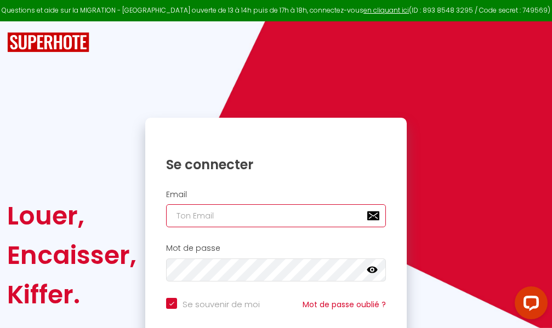
click at [280, 217] on input "email" at bounding box center [276, 215] width 220 height 23
type input "m"
checkbox input "true"
type input "ma"
checkbox input "true"
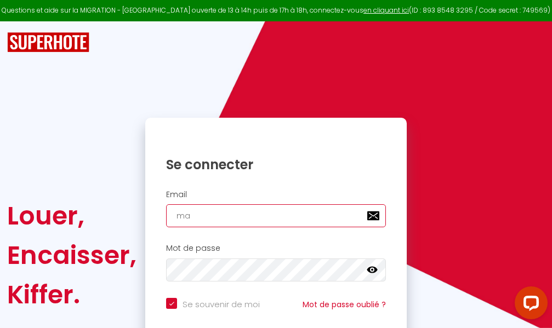
type input "mar"
checkbox input "true"
type input "marc"
checkbox input "true"
type input "marcd"
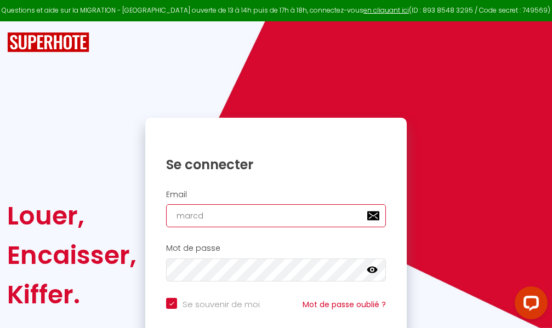
checkbox input "true"
type input "marcdp"
checkbox input "true"
type input "marcdpo"
checkbox input "true"
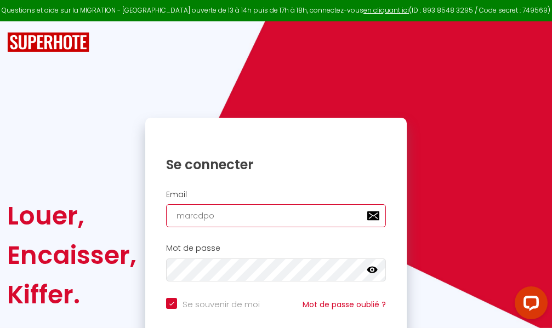
type input "marcdpoz"
checkbox input "true"
type input "marcdpoz."
checkbox input "true"
type input "marcdpoz.l"
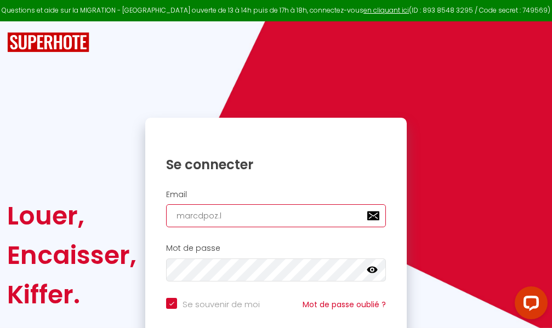
checkbox input "true"
type input "marcdpoz.lo"
checkbox input "true"
type input "marcdpoz.loc"
checkbox input "true"
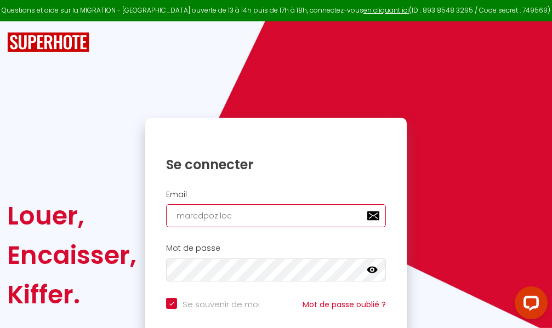
type input "marcdpoz.loca"
checkbox input "true"
type input "marcdpoz.locat"
checkbox input "true"
type input "marcdpoz.locati"
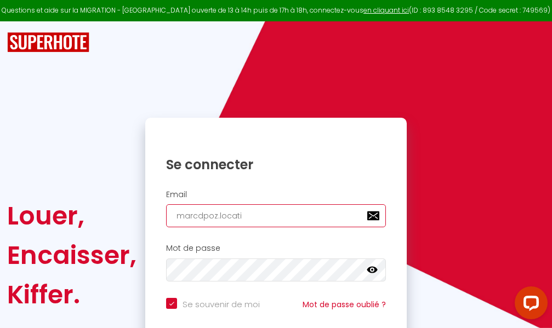
checkbox input "true"
type input "marcdpoz.locatio"
checkbox input "true"
type input "marcdpoz.location"
checkbox input "true"
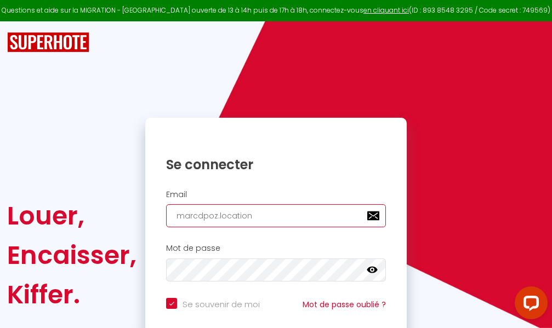
type input "marcdpoz.location@"
checkbox input "true"
type input "marcdpoz.location@g"
checkbox input "true"
type input "marcdpoz.location@gm"
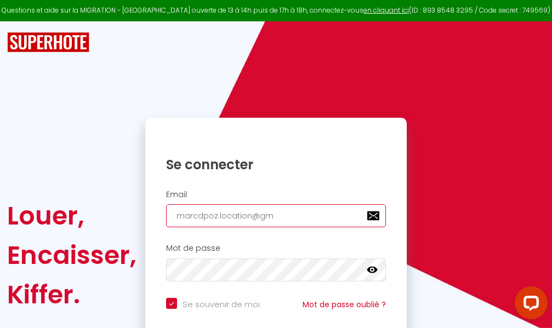
checkbox input "true"
type input "marcdpoz.location@gma"
checkbox input "true"
type input "marcdpoz.location@gmai"
checkbox input "true"
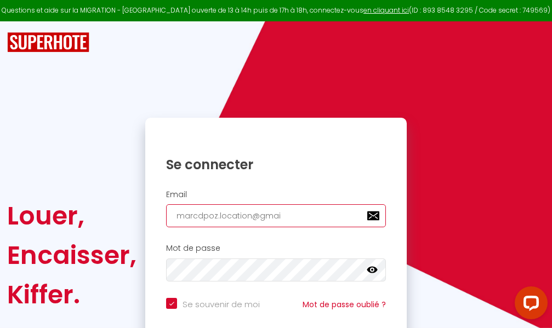
type input "[EMAIL_ADDRESS]"
checkbox input "true"
type input "[EMAIL_ADDRESS]."
checkbox input "true"
type input "marcdpoz.location@gmail.c"
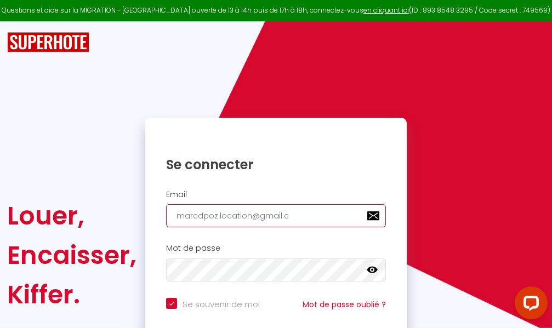
checkbox input "true"
type input "[EMAIL_ADDRESS][DOMAIN_NAME]"
checkbox input "true"
type input "[EMAIL_ADDRESS][DOMAIN_NAME]"
checkbox input "true"
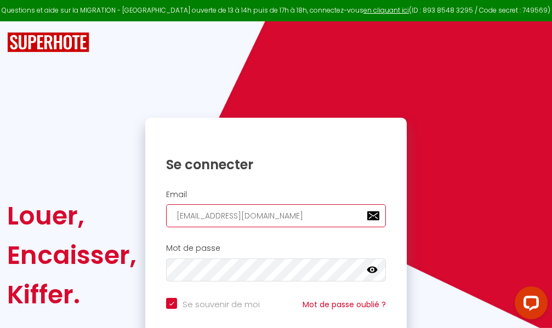
type input "[EMAIL_ADDRESS][DOMAIN_NAME]"
click at [303, 213] on input "email" at bounding box center [276, 215] width 220 height 23
